Goal: Transaction & Acquisition: Purchase product/service

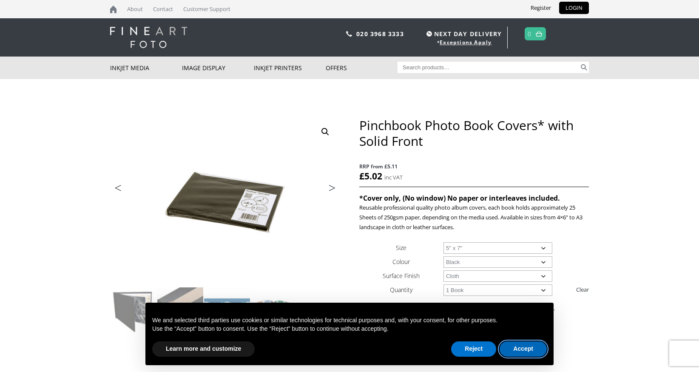
click at [526, 348] on button "Accept" at bounding box center [522, 348] width 47 height 15
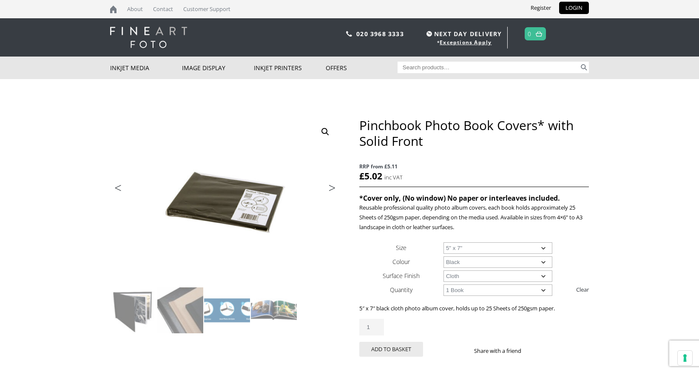
click at [496, 288] on select "Choose an option 1 Book 10 Books" at bounding box center [497, 289] width 109 height 11
click at [502, 276] on select "Choose an option Cloth" at bounding box center [497, 275] width 109 height 11
click at [509, 256] on select "Choose an option Black Taupe" at bounding box center [497, 261] width 109 height 11
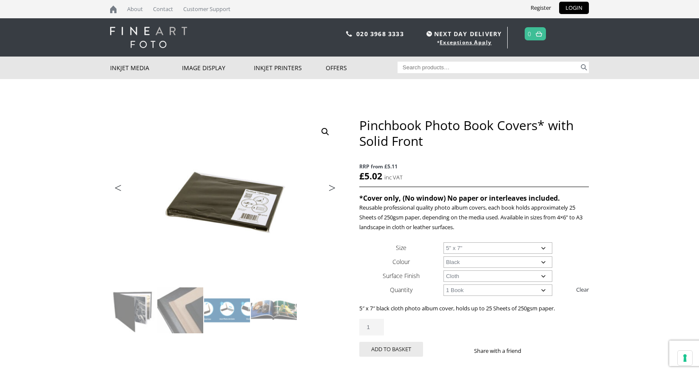
click at [509, 256] on select "Choose an option Black Taupe" at bounding box center [497, 261] width 109 height 11
click at [513, 250] on select "Choose an option 4" x 6" 5" x 7"" at bounding box center [497, 247] width 109 height 11
